Goal: Transaction & Acquisition: Purchase product/service

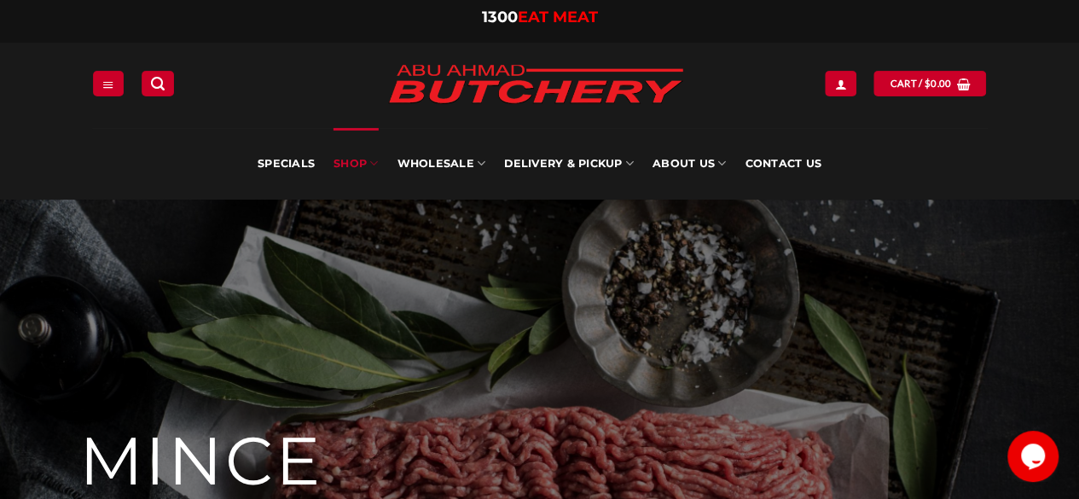
click at [358, 161] on link "SHOP" at bounding box center [356, 164] width 44 height 72
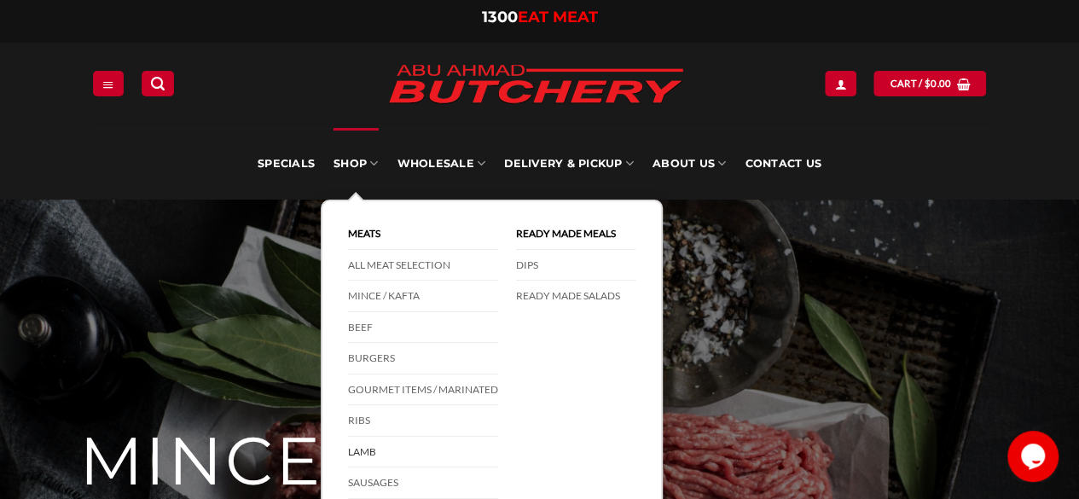
click at [371, 437] on link "Lamb" at bounding box center [423, 453] width 150 height 32
click at [369, 440] on link "Lamb" at bounding box center [423, 453] width 150 height 32
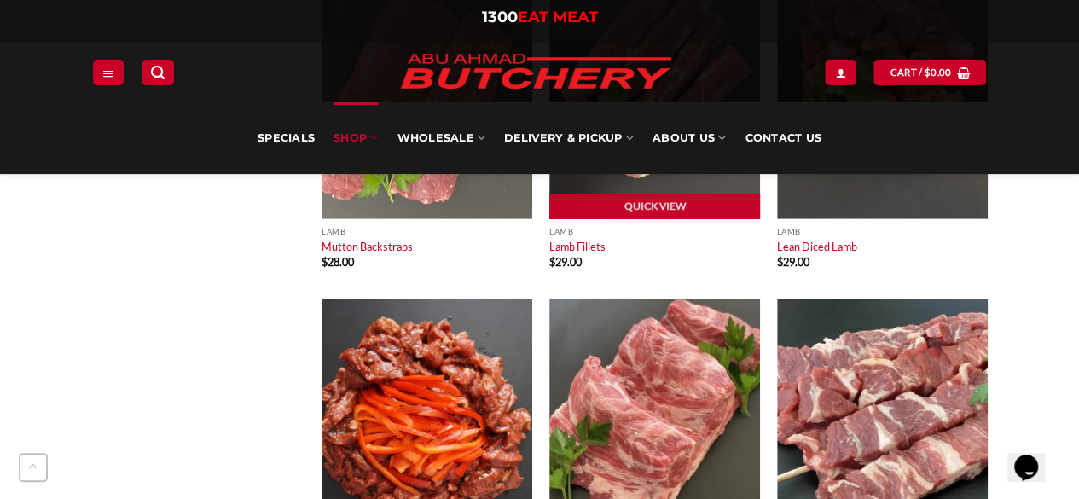
scroll to position [2218, 0]
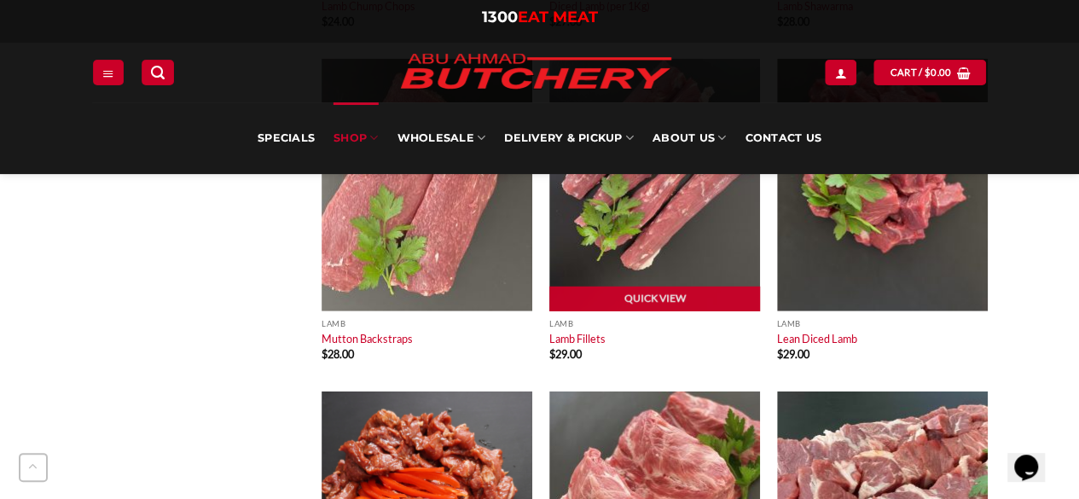
click at [705, 245] on img at bounding box center [654, 185] width 211 height 253
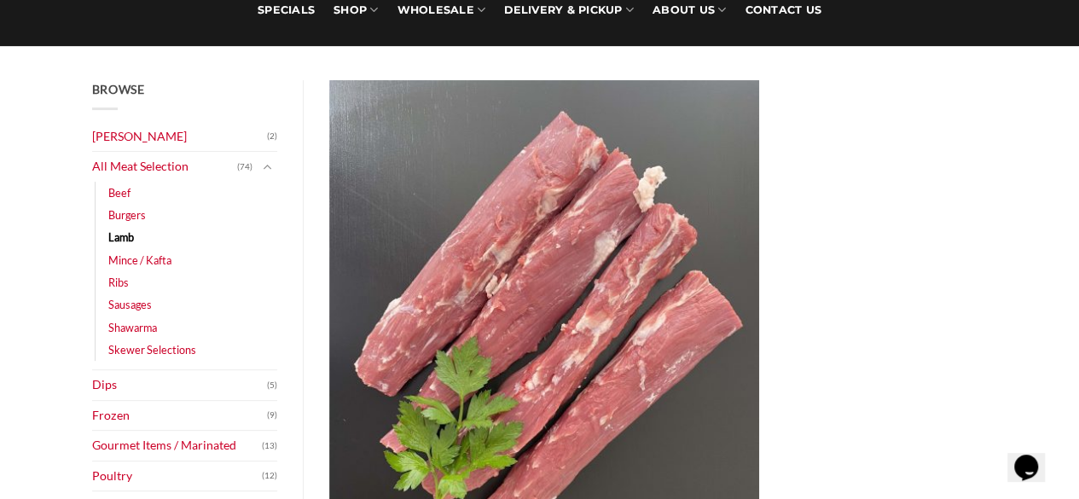
scroll to position [256, 0]
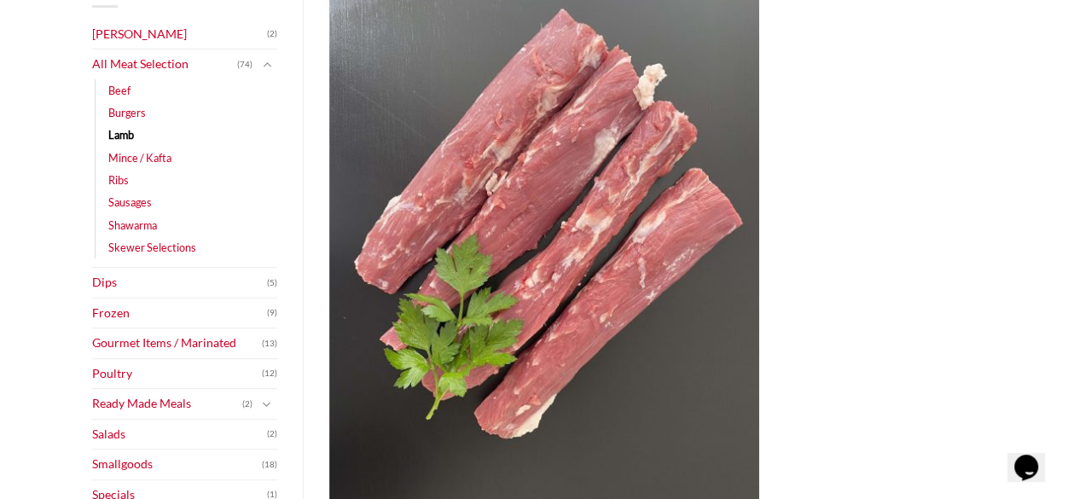
select select "*"
select select "***"
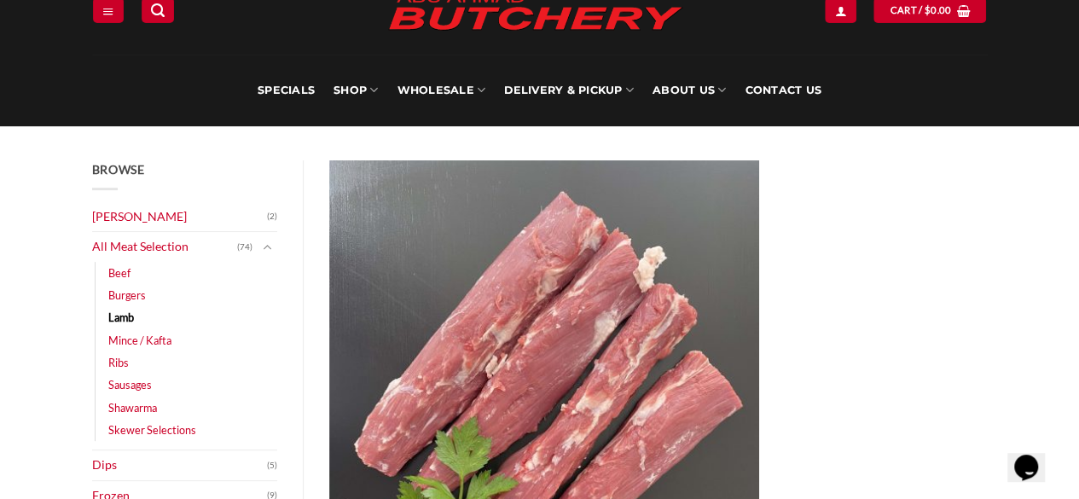
scroll to position [0, 0]
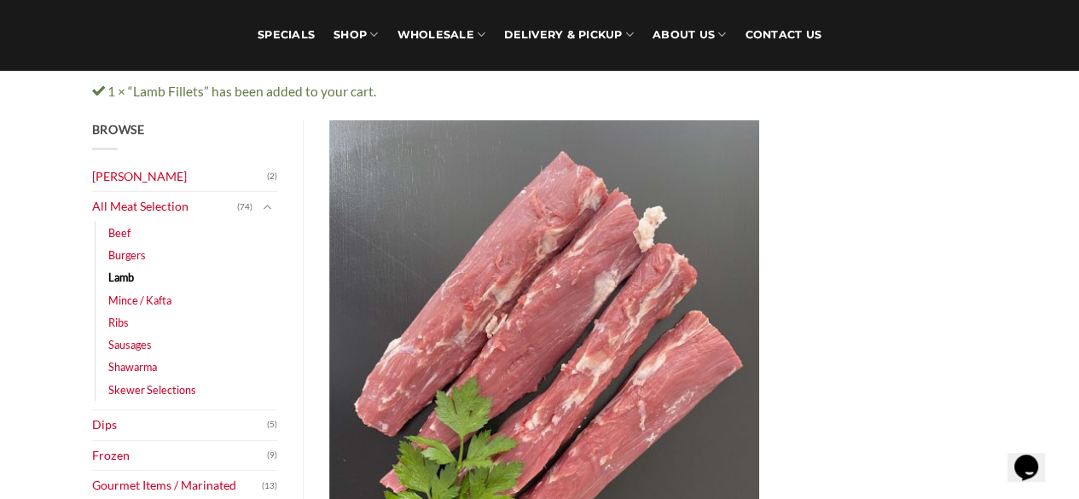
scroll to position [256, 0]
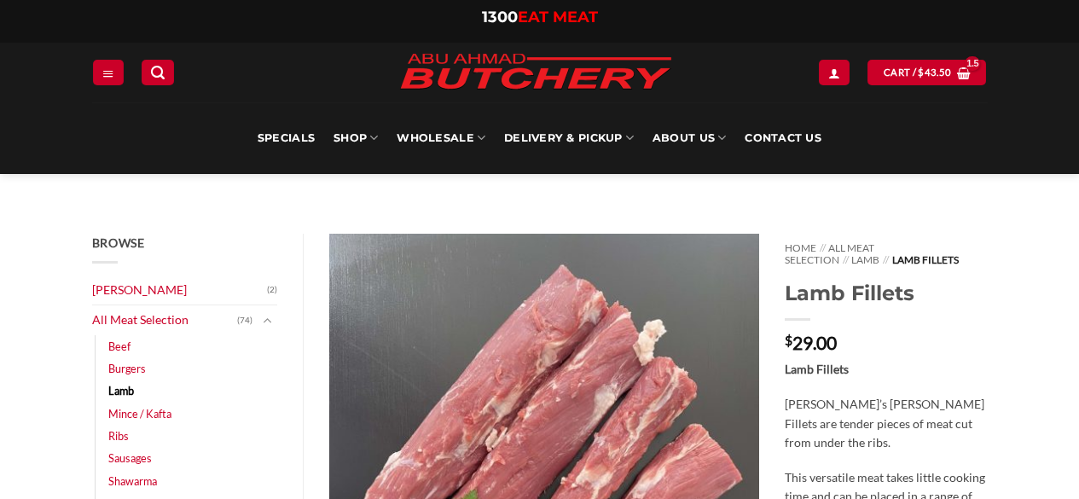
select select "*"
select select "***"
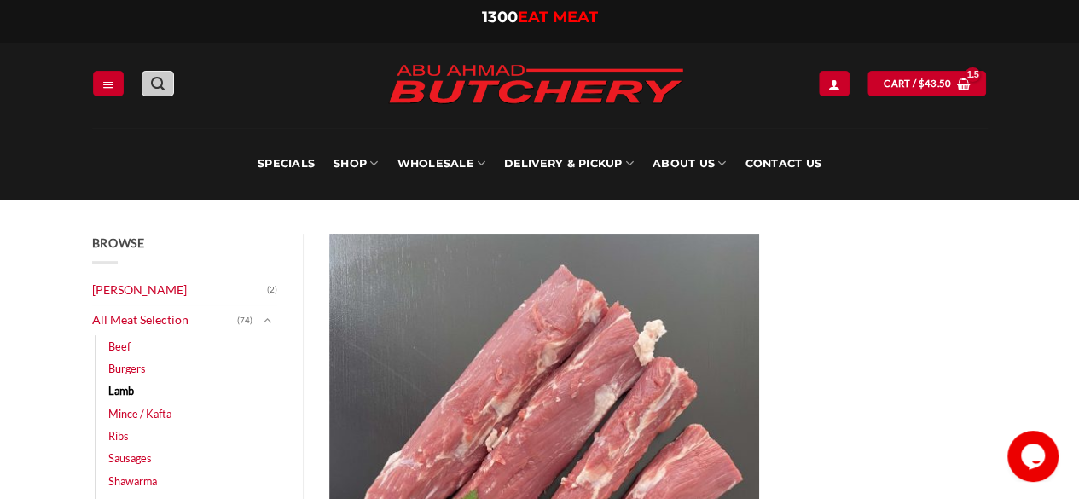
click at [169, 92] on link "Search" at bounding box center [158, 83] width 32 height 25
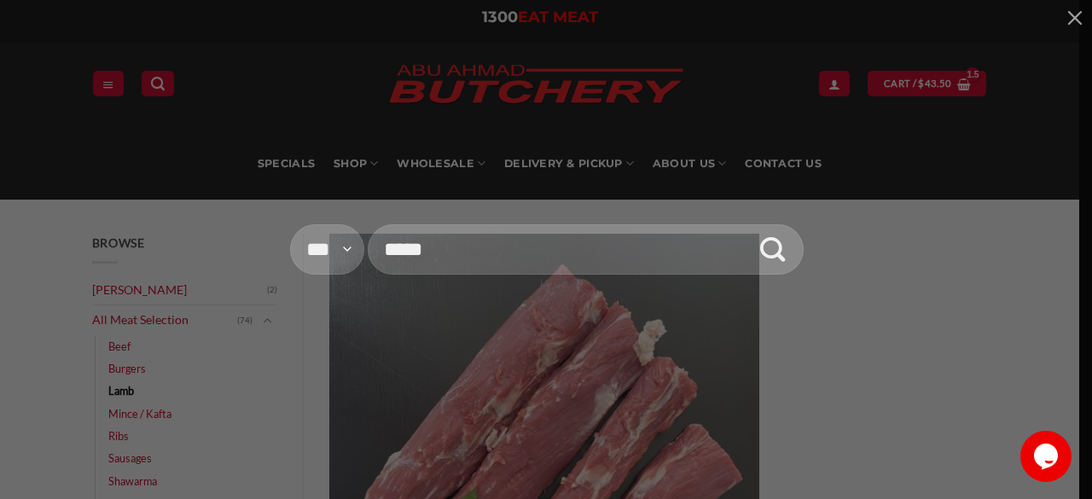
type input "*****"
click at [746, 218] on button "Submit" at bounding box center [772, 250] width 52 height 65
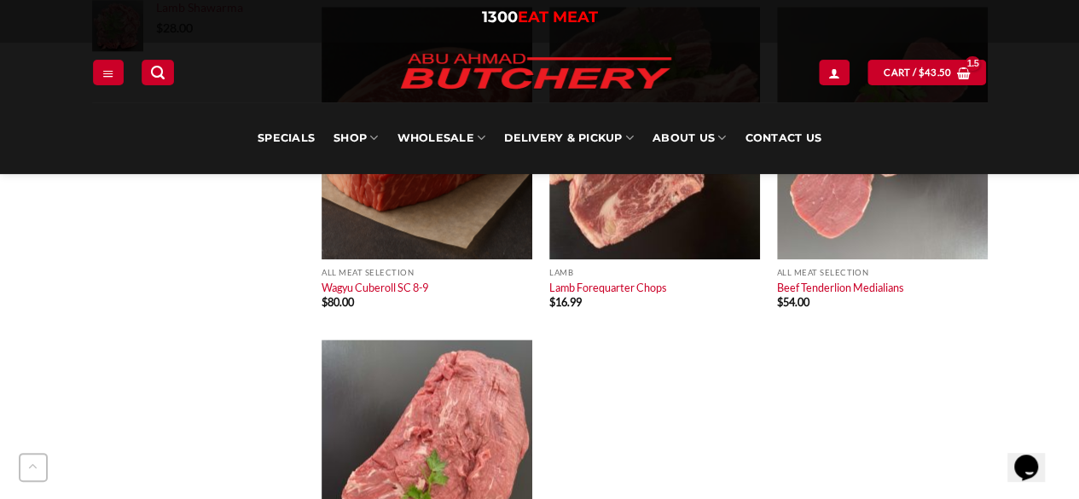
scroll to position [1194, 0]
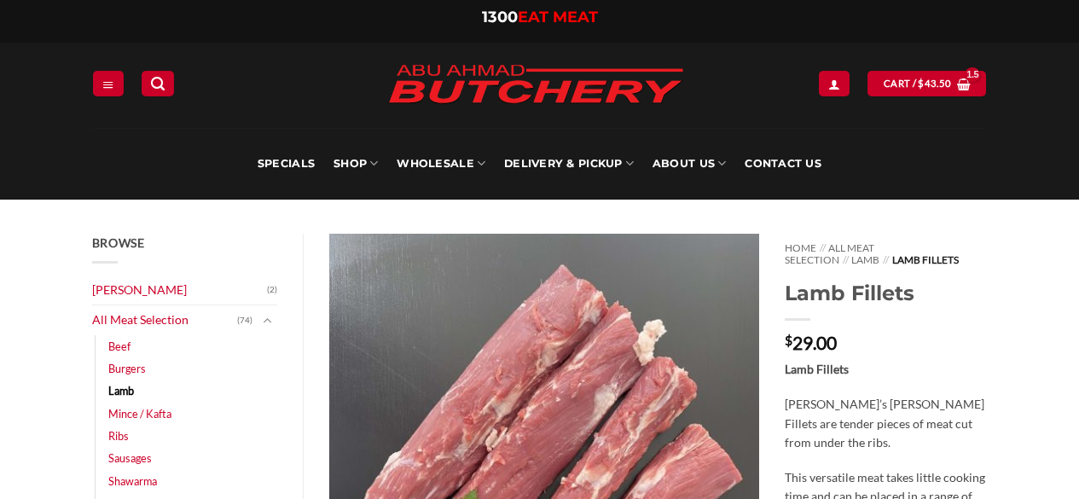
select select "*"
select select "***"
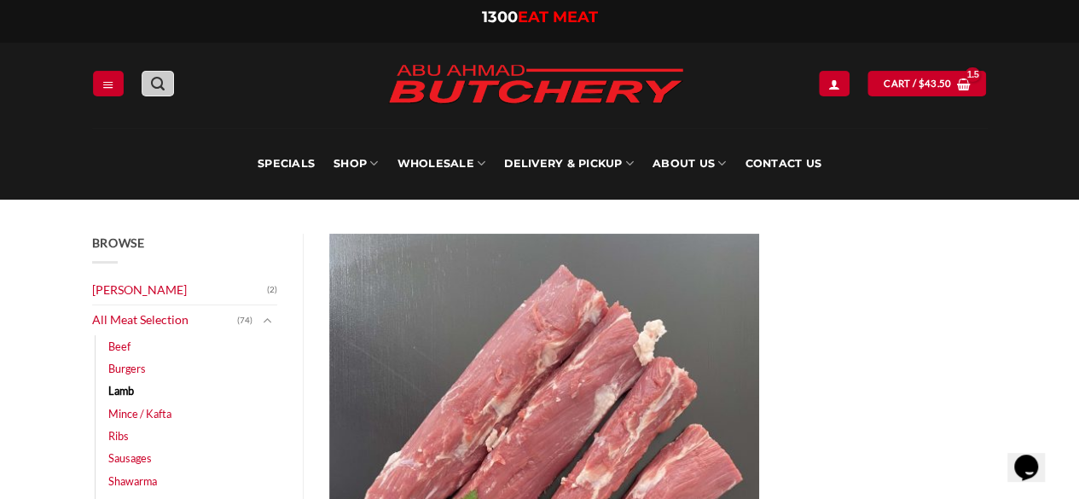
click at [150, 94] on link "Search" at bounding box center [158, 83] width 32 height 25
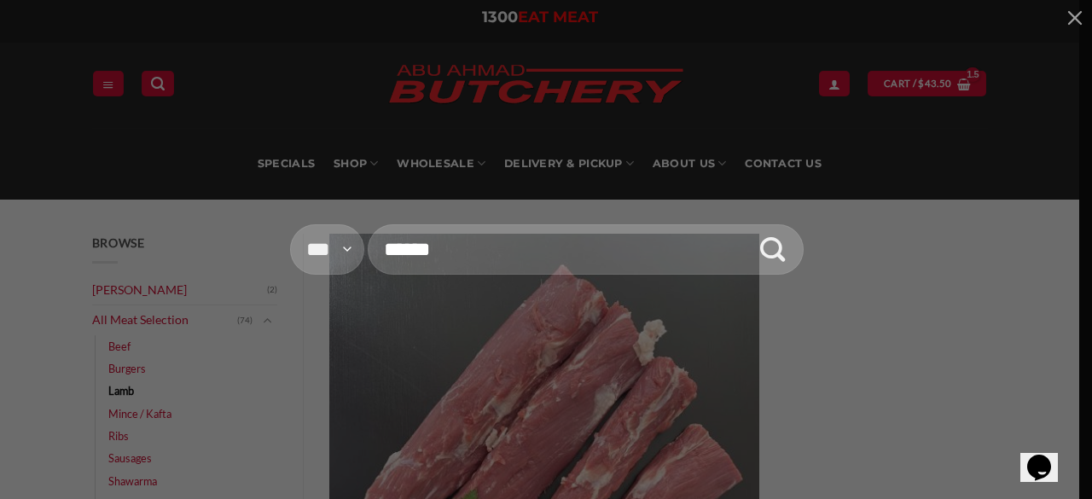
click at [377, 153] on div "**********" at bounding box center [546, 249] width 1092 height 499
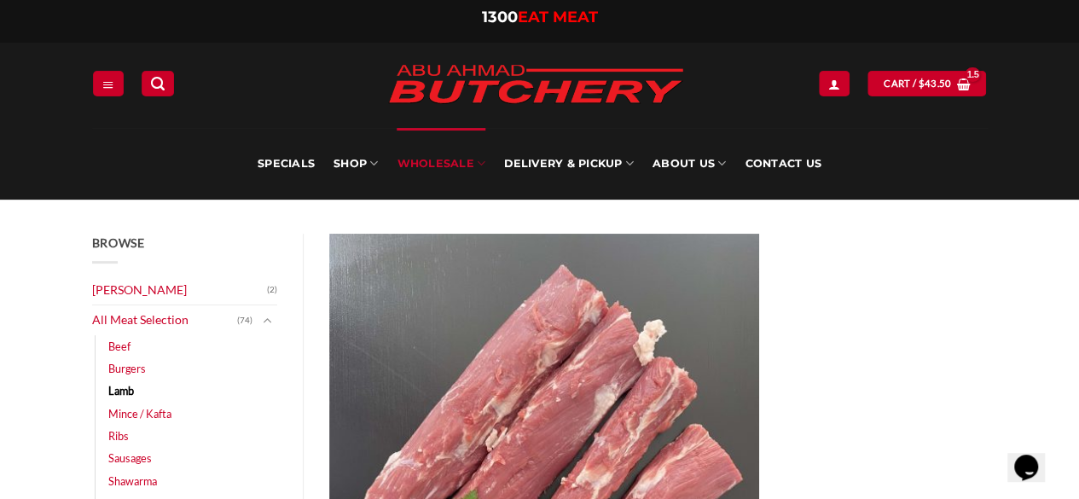
click at [407, 160] on link "Wholesale" at bounding box center [441, 164] width 89 height 72
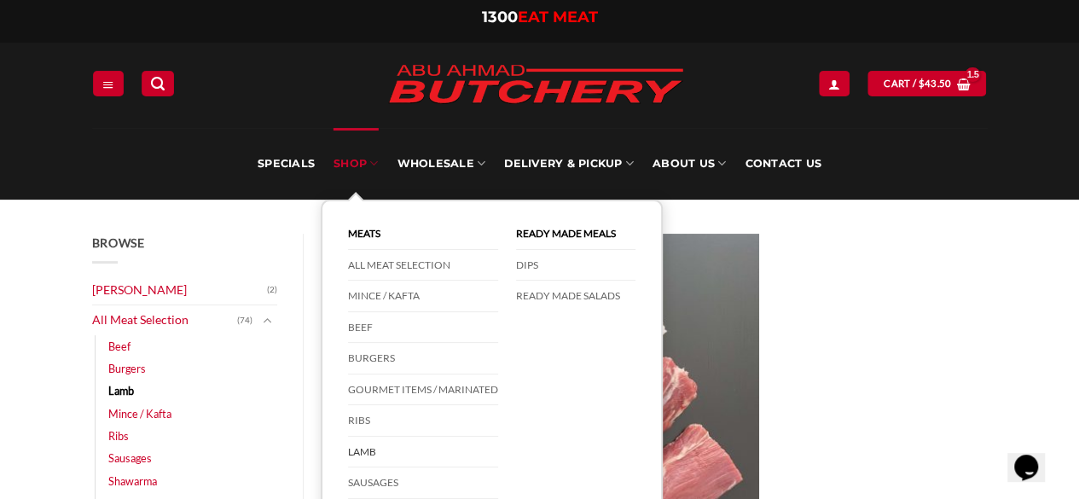
click at [370, 159] on link "SHOP" at bounding box center [356, 164] width 44 height 72
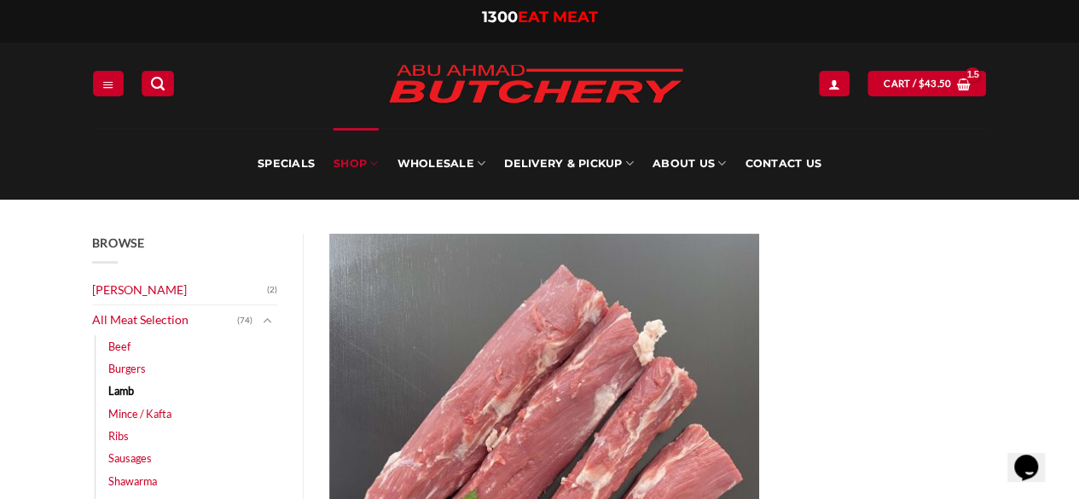
click at [362, 154] on link "SHOP" at bounding box center [356, 164] width 44 height 72
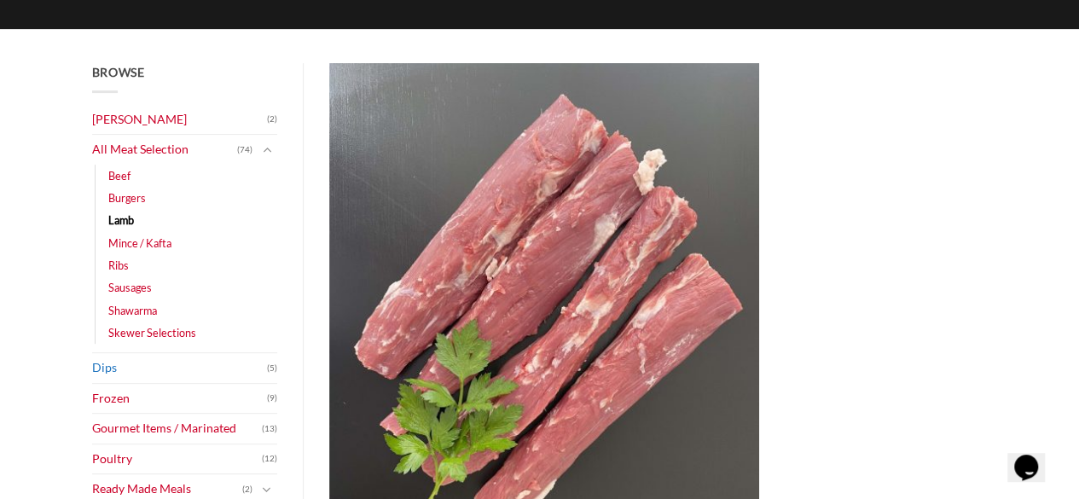
scroll to position [256, 0]
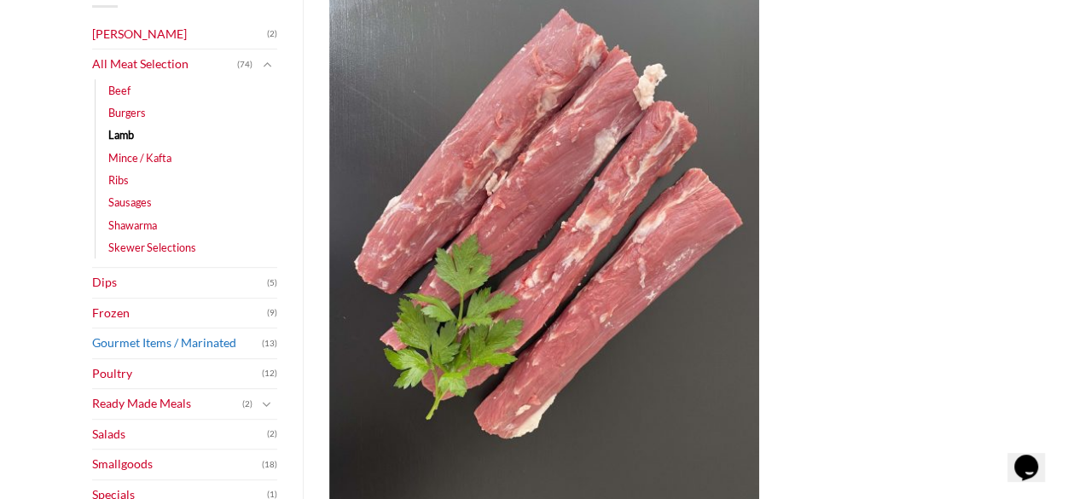
click at [152, 346] on link "Gourmet Items / Marinated" at bounding box center [177, 343] width 171 height 30
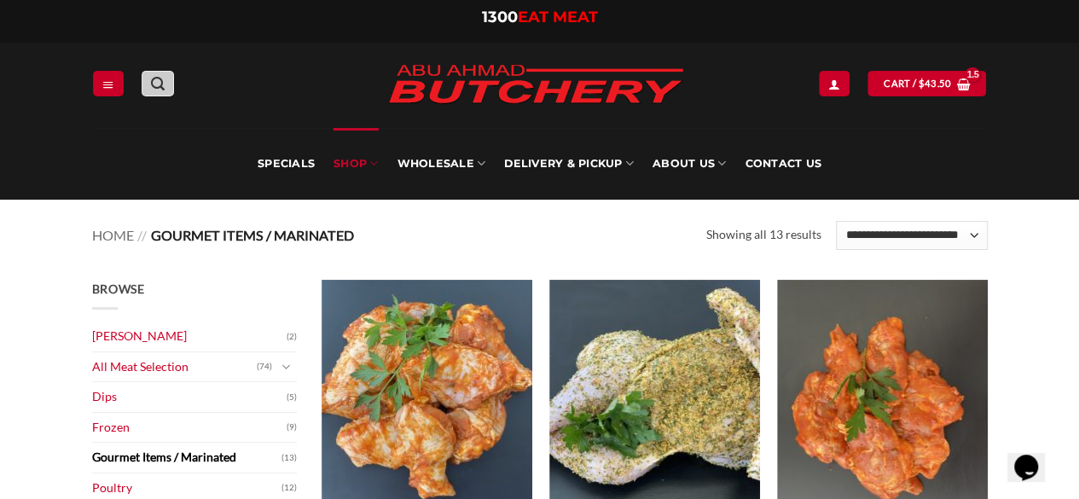
click at [157, 88] on icon "Search" at bounding box center [158, 84] width 14 height 16
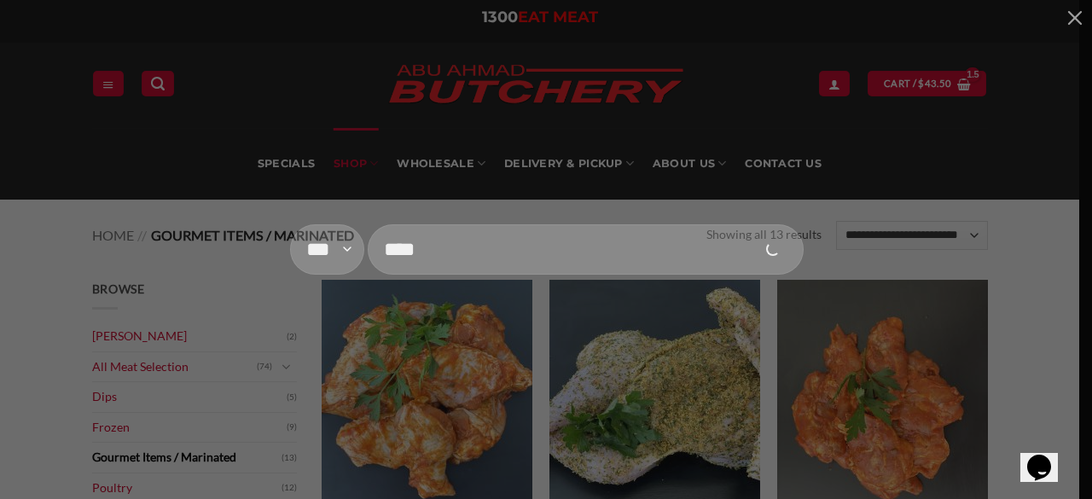
type input "****"
click at [746, 218] on button "Submit" at bounding box center [772, 250] width 52 height 65
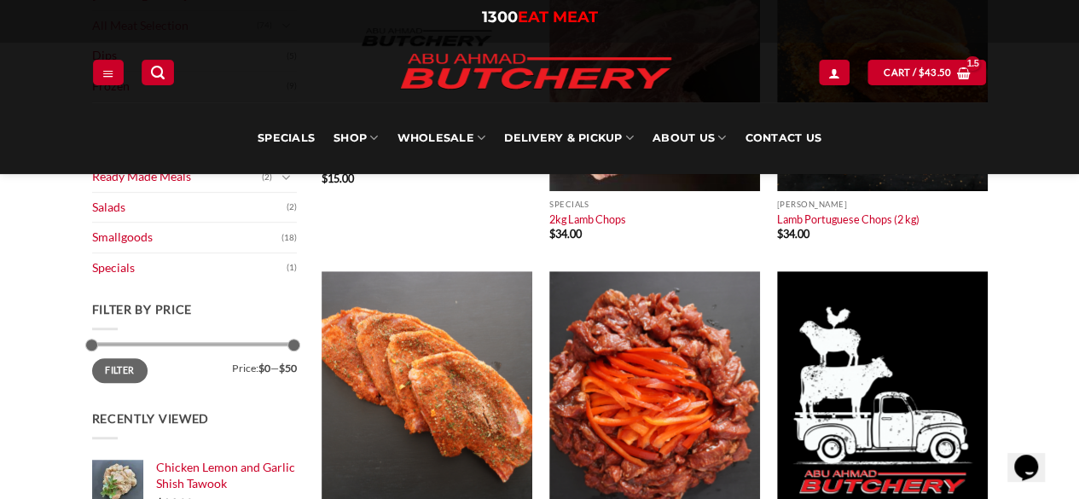
scroll to position [512, 0]
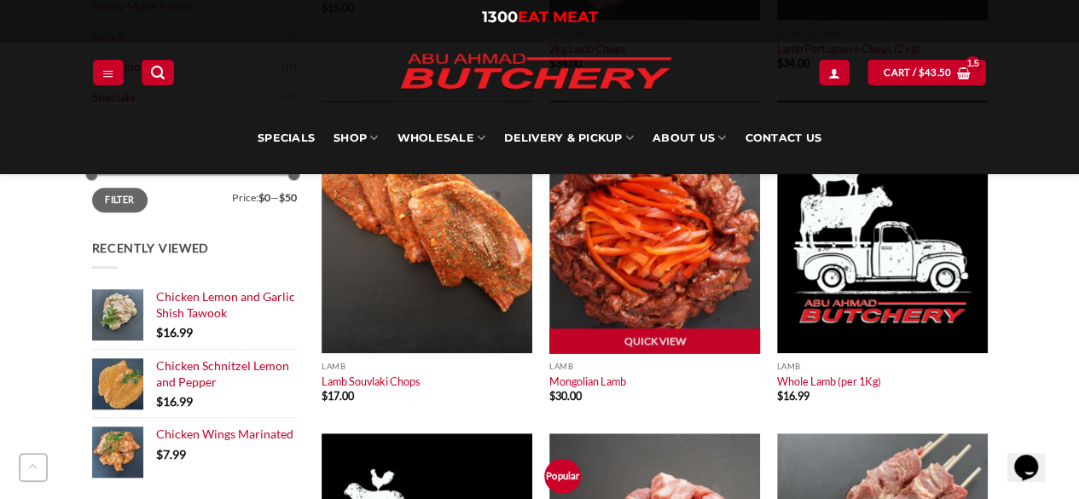
click at [605, 246] on img at bounding box center [654, 227] width 211 height 253
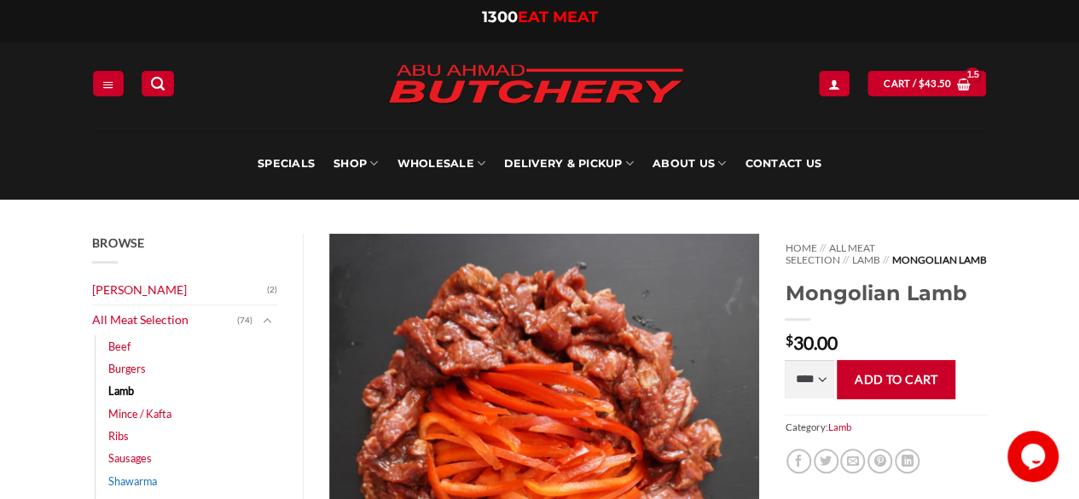
click at [151, 480] on link "Shawarma" at bounding box center [132, 481] width 49 height 22
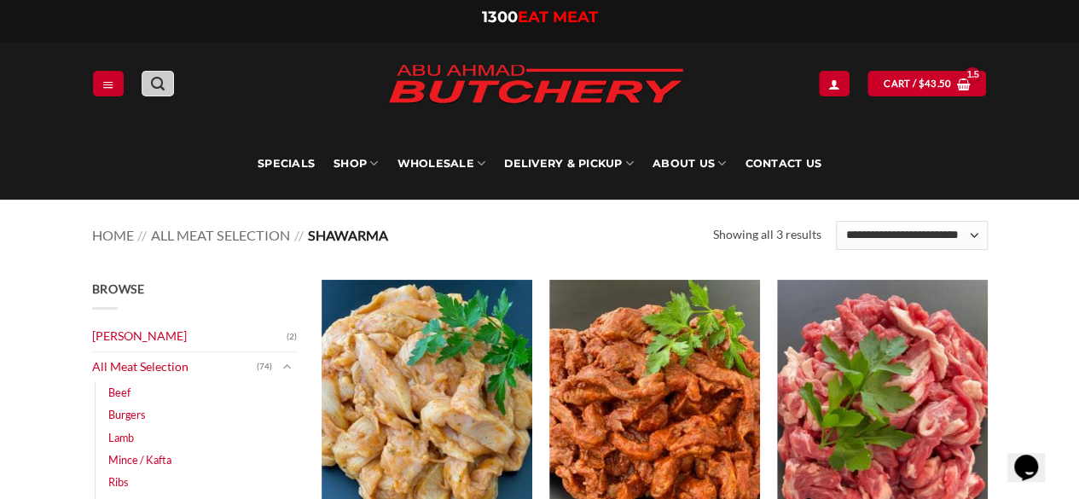
click at [159, 90] on icon "Search" at bounding box center [158, 84] width 14 height 16
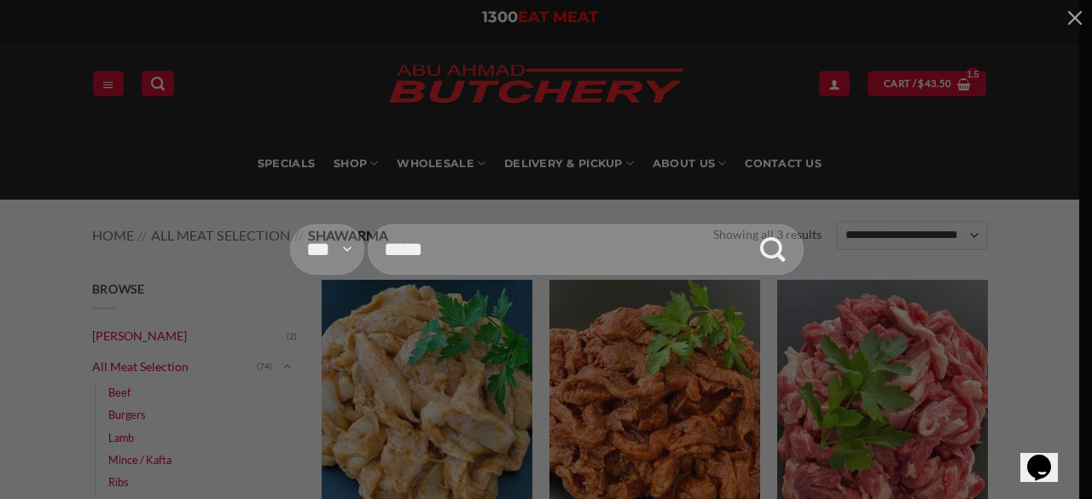
type input "*****"
click at [746, 218] on button "Submit" at bounding box center [772, 250] width 52 height 65
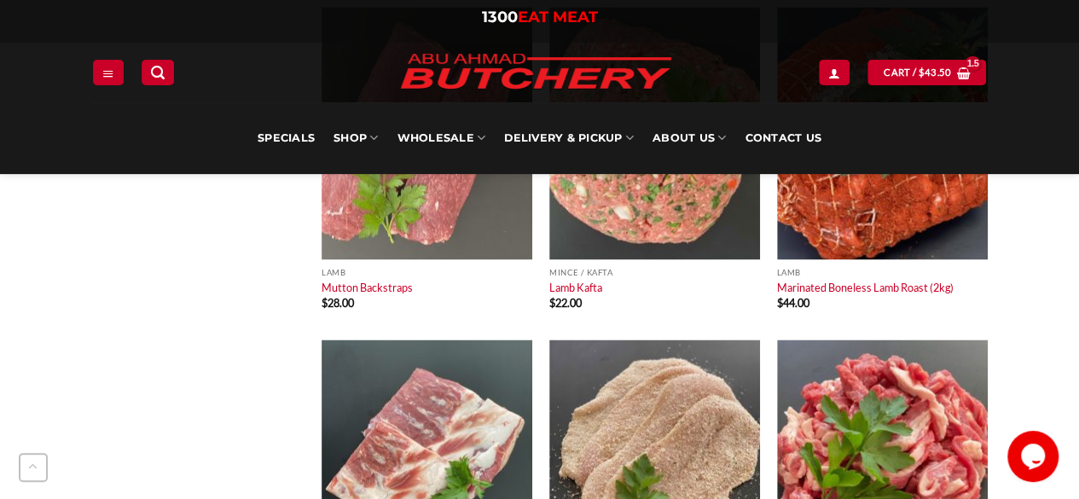
scroll to position [4521, 0]
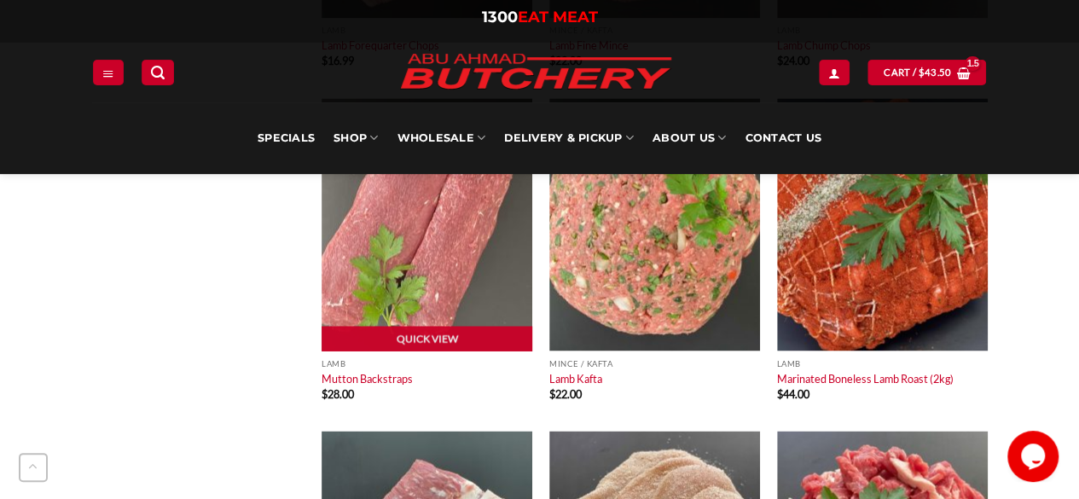
click at [502, 247] on img at bounding box center [427, 224] width 211 height 253
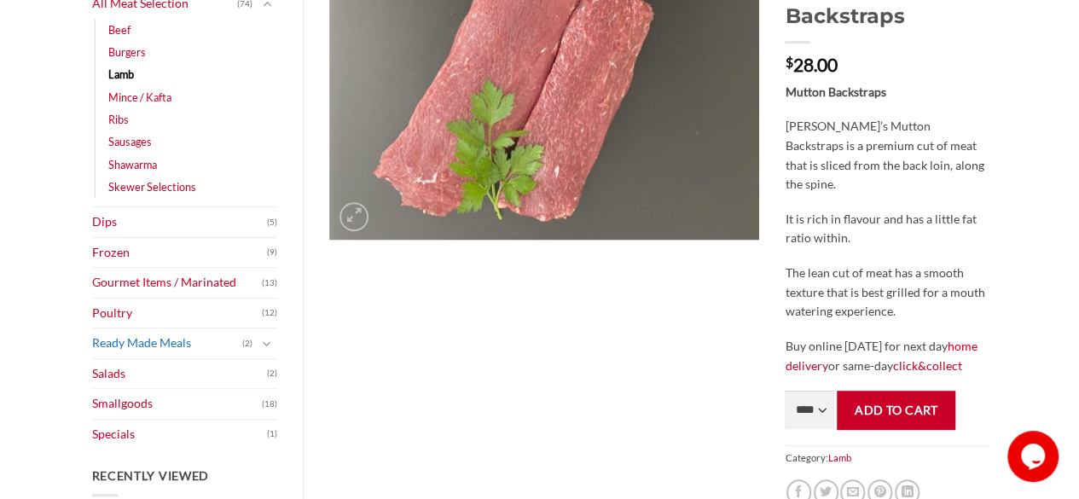
scroll to position [427, 0]
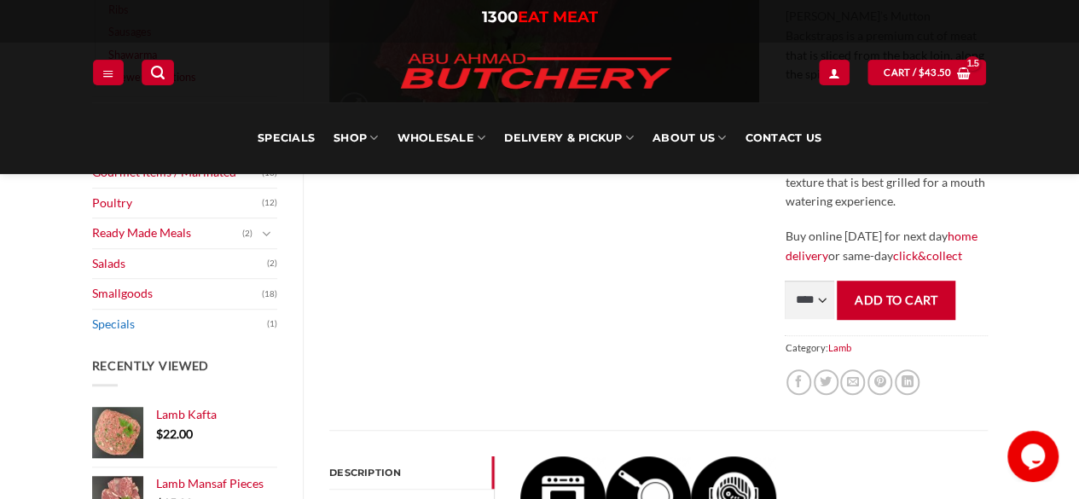
click at [108, 330] on link "Specials" at bounding box center [180, 325] width 176 height 30
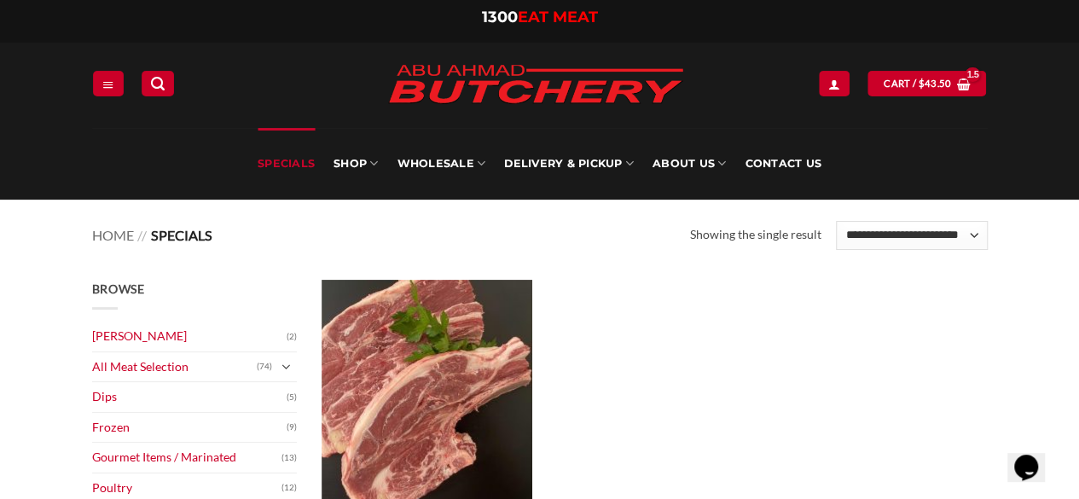
scroll to position [171, 0]
